Goal: Navigation & Orientation: Go to known website

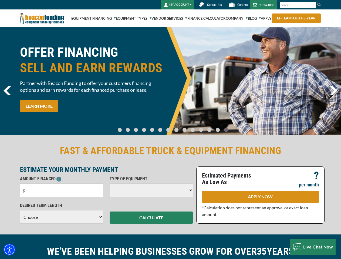
click at [9, 250] on img "Accessibility Menu" at bounding box center [10, 250] width 12 height 12
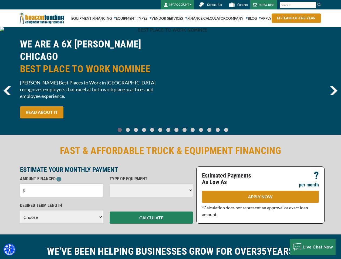
click at [313, 5] on body "Skip to main content Enable accessibility for low vision Open the accessibility…" at bounding box center [170, 129] width 341 height 259
click at [170, 81] on body "Skip to main content Enable accessibility for low vision Open the accessibility…" at bounding box center [170, 129] width 341 height 259
click at [124, 128] on body "Skip to main content Enable accessibility for low vision Open the accessibility…" at bounding box center [170, 129] width 341 height 259
click at [132, 128] on body "Skip to main content Enable accessibility for low vision Open the accessibility…" at bounding box center [170, 129] width 341 height 259
